Goal: Task Accomplishment & Management: Manage account settings

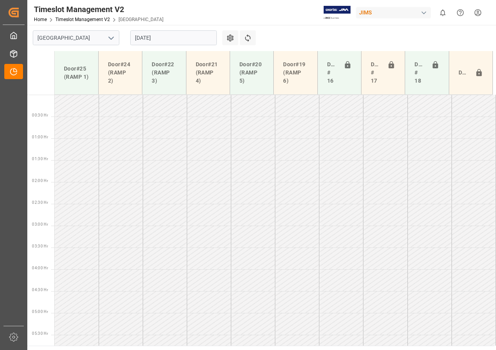
scroll to position [223, 0]
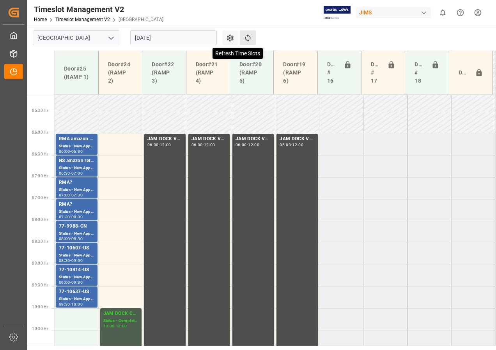
click at [245, 39] on icon at bounding box center [247, 37] width 5 height 7
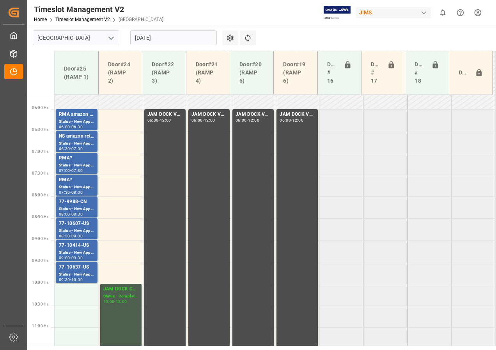
scroll to position [242, 0]
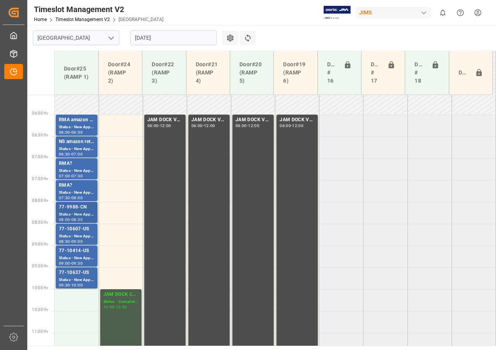
click at [77, 211] on div "Status - New Appointment" at bounding box center [76, 214] width 35 height 7
click at [75, 228] on div "77-10607-US" at bounding box center [76, 229] width 35 height 8
click at [76, 252] on div "77-10414-US" at bounding box center [76, 251] width 35 height 8
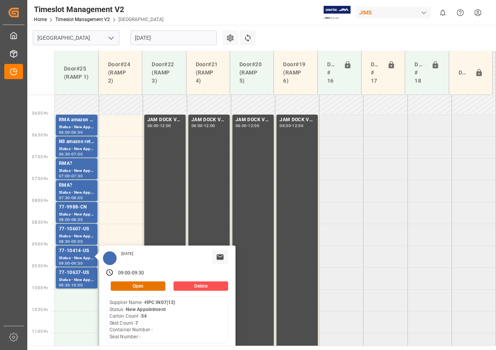
scroll to position [281, 0]
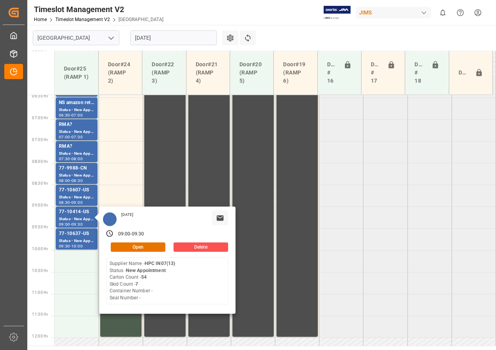
click at [392, 214] on tabel "RMA amazon returns Status - New Appointment 06:00 - 06:30 JAM DOCK VOLUME CONTR…" at bounding box center [275, 338] width 441 height 1048
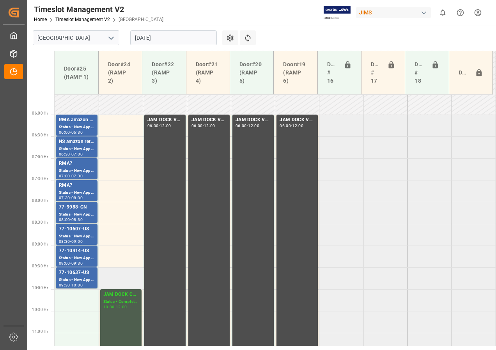
scroll to position [320, 0]
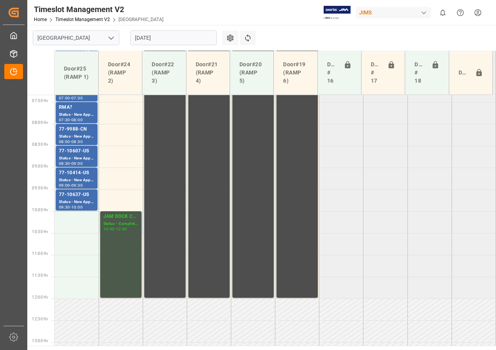
click at [115, 218] on div "JAM DOCK CONTROL" at bounding box center [120, 217] width 35 height 8
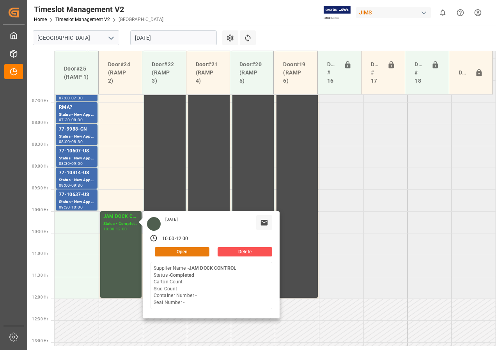
click at [179, 251] on button "Open" at bounding box center [182, 251] width 55 height 9
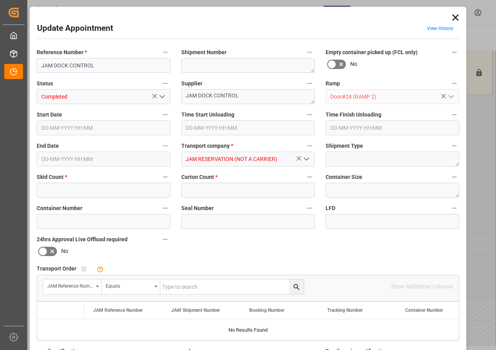
type input "0"
type input "[DATE] 10:00"
type input "[DATE] 12:00"
type input "[DATE] 18:45"
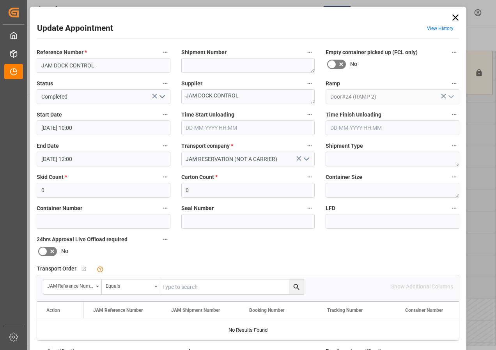
click at [62, 127] on input "[DATE] 10:00" at bounding box center [104, 127] width 134 height 15
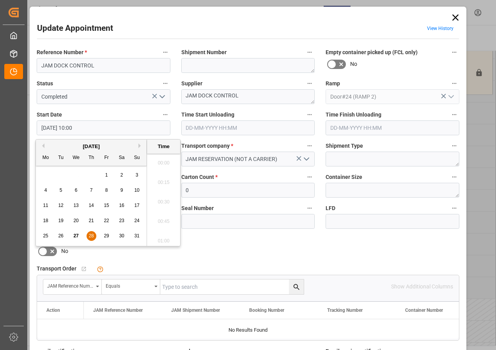
scroll to position [743, 0]
drag, startPoint x: 90, startPoint y: 237, endPoint x: 125, endPoint y: 197, distance: 53.3
click at [90, 237] on span "28" at bounding box center [90, 235] width 5 height 5
click at [159, 159] on li "06:00" at bounding box center [163, 160] width 33 height 19
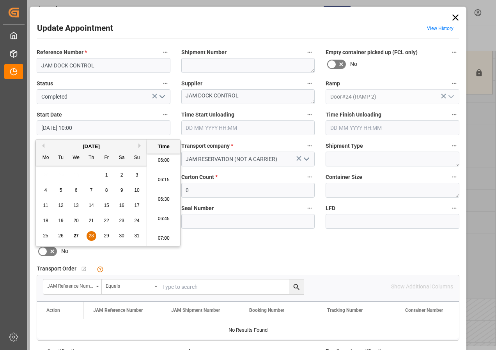
type input "[DATE] 06:00"
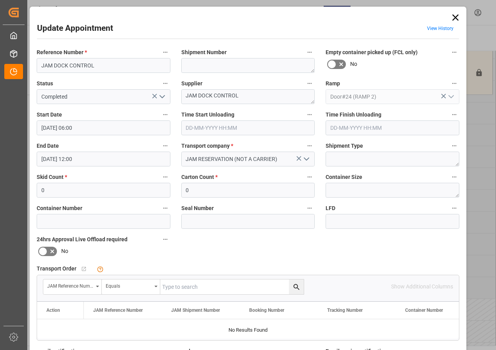
scroll to position [124, 0]
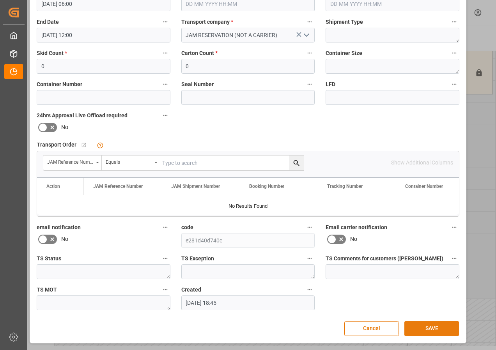
drag, startPoint x: 451, startPoint y: 326, endPoint x: 445, endPoint y: 325, distance: 6.4
click at [451, 327] on button "SAVE" at bounding box center [431, 328] width 55 height 15
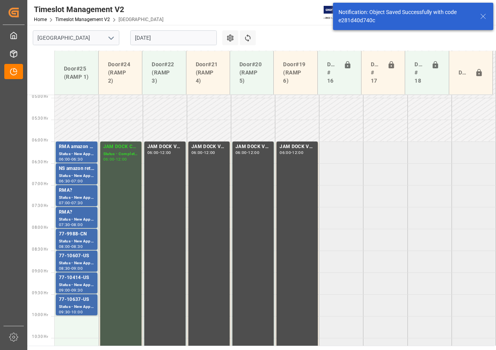
scroll to position [229, 0]
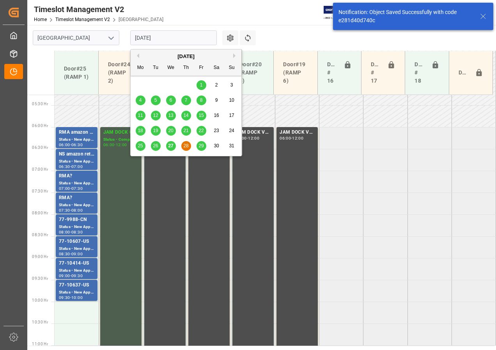
click at [162, 34] on input "[DATE]" at bounding box center [173, 37] width 86 height 15
click at [198, 145] on div "29" at bounding box center [201, 145] width 10 height 9
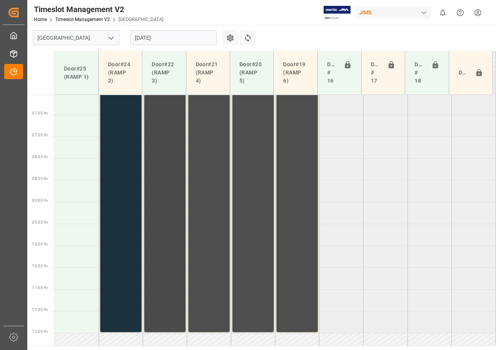
scroll to position [241, 0]
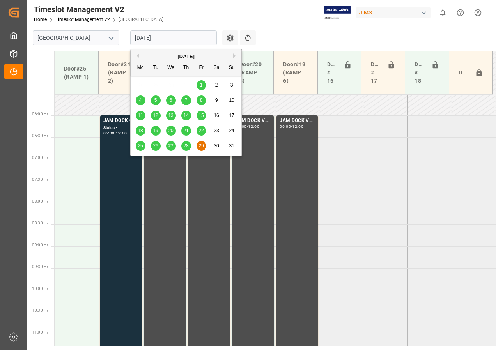
click at [150, 38] on input "[DATE]" at bounding box center [173, 37] width 86 height 15
click at [183, 144] on span "28" at bounding box center [185, 145] width 5 height 5
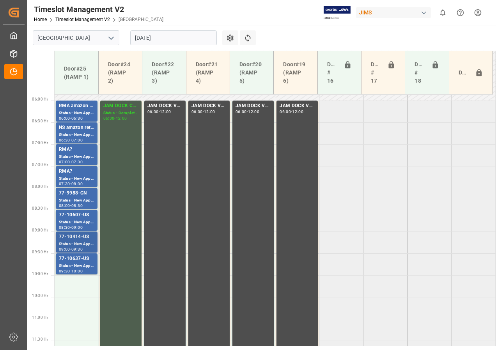
scroll to position [242, 0]
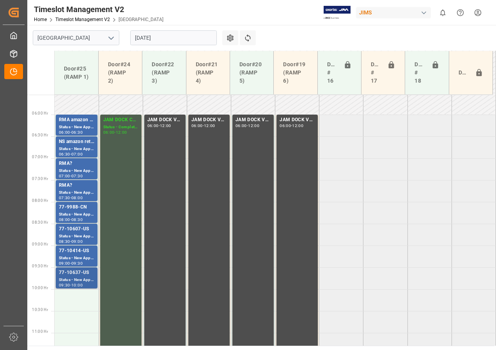
click at [66, 278] on div "Status - New Appointment" at bounding box center [76, 280] width 35 height 7
click at [72, 256] on div "Status - New Appointment" at bounding box center [76, 258] width 35 height 7
click at [73, 236] on div "Status - New Appointment" at bounding box center [76, 236] width 35 height 7
click at [75, 211] on div "Status - New Appointment" at bounding box center [76, 214] width 35 height 7
click at [78, 192] on div "Status - New Appointment" at bounding box center [76, 192] width 35 height 7
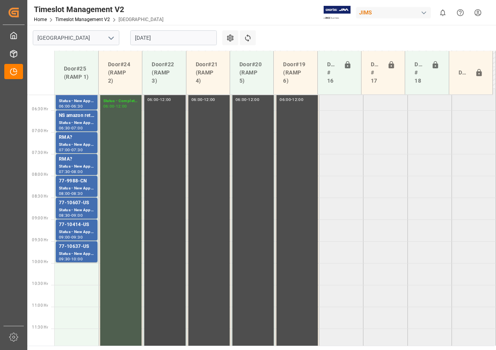
scroll to position [281, 0]
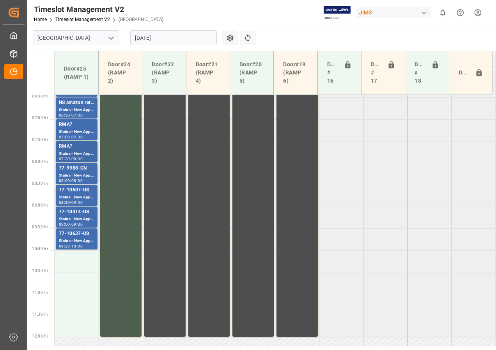
click at [83, 148] on div "RMA?" at bounding box center [76, 147] width 35 height 8
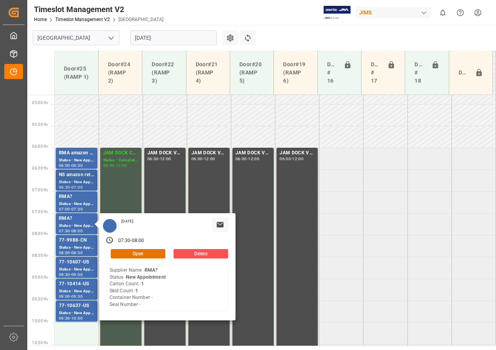
scroll to position [203, 0]
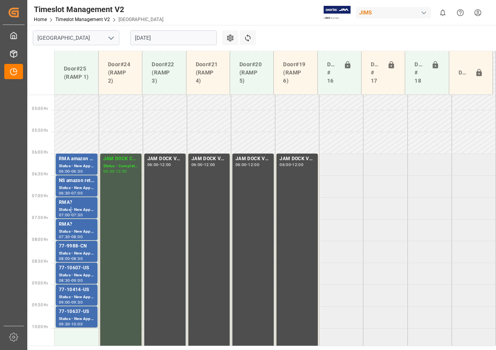
click at [71, 207] on div "Status - New Appointment" at bounding box center [76, 210] width 35 height 7
click at [71, 189] on div "Status - New Appointment" at bounding box center [76, 188] width 35 height 7
click at [72, 165] on div "Status - New Appointment" at bounding box center [76, 166] width 35 height 7
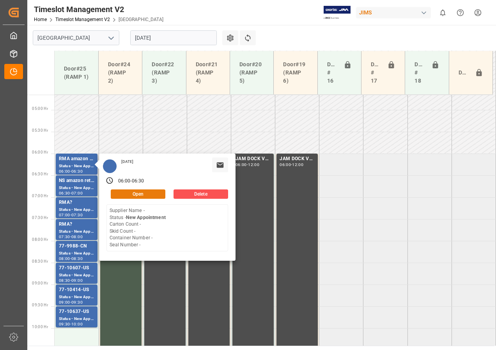
click at [142, 192] on button "Open" at bounding box center [138, 193] width 55 height 9
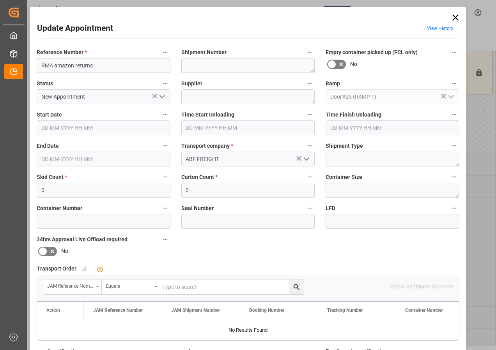
type input "[DATE] 06:00"
type input "[DATE] 06:30"
type input "[DATE] 14:19"
click at [453, 16] on icon at bounding box center [455, 17] width 11 height 11
